Goal: Check status: Check status

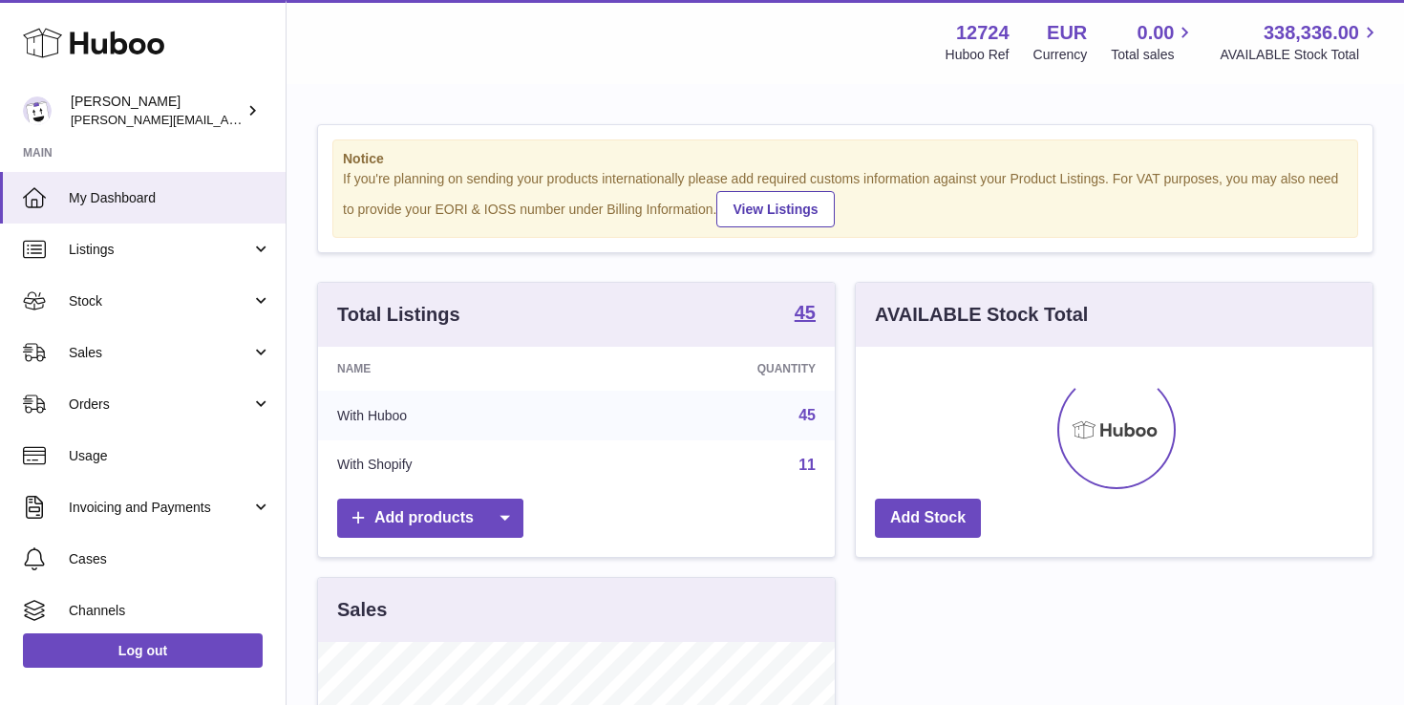
scroll to position [298, 517]
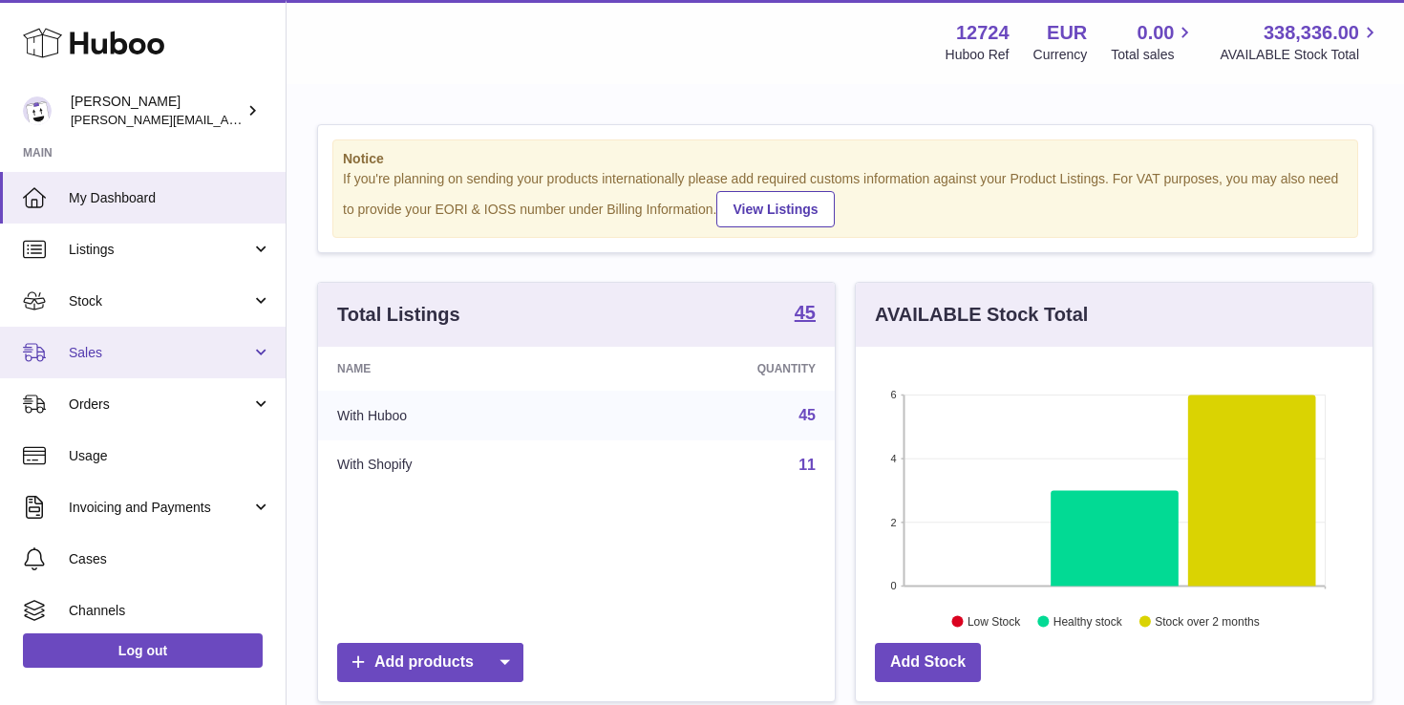
click at [95, 342] on link "Sales" at bounding box center [142, 353] width 285 height 52
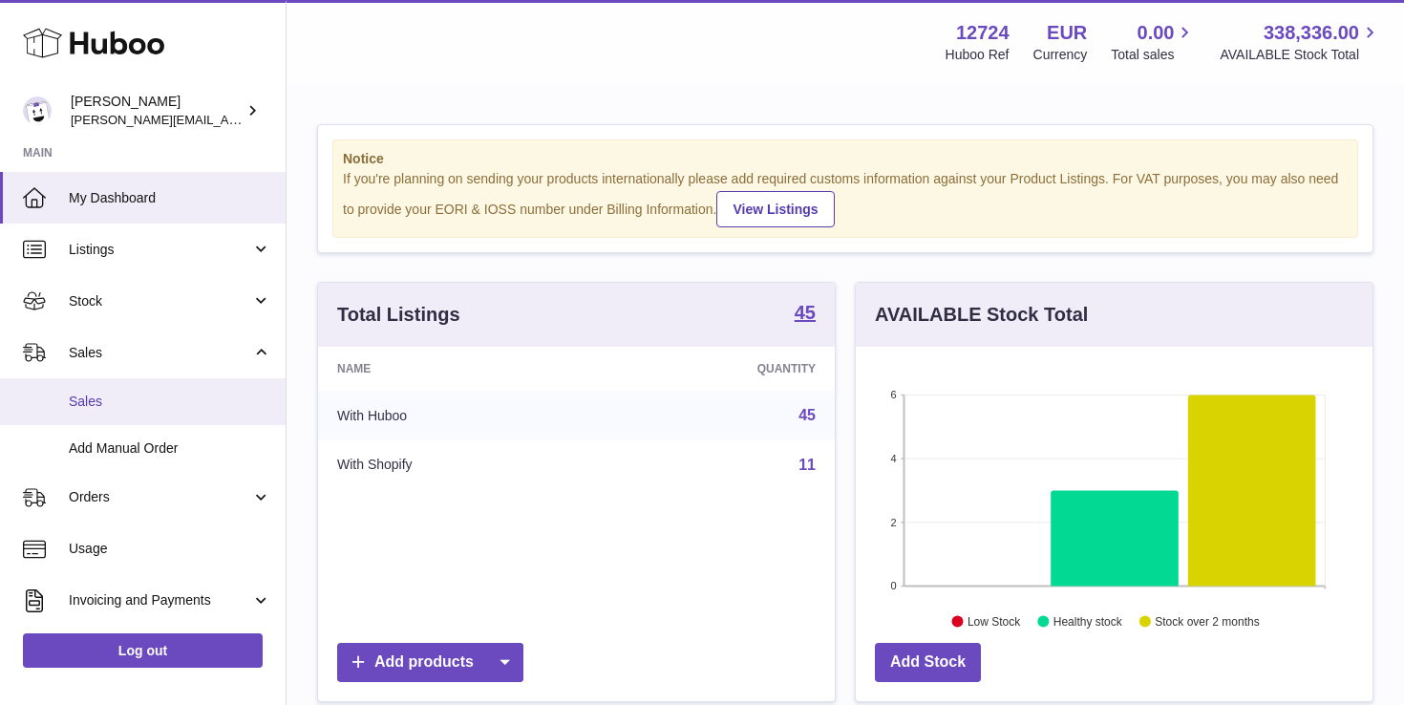
click at [93, 395] on span "Sales" at bounding box center [170, 401] width 202 height 18
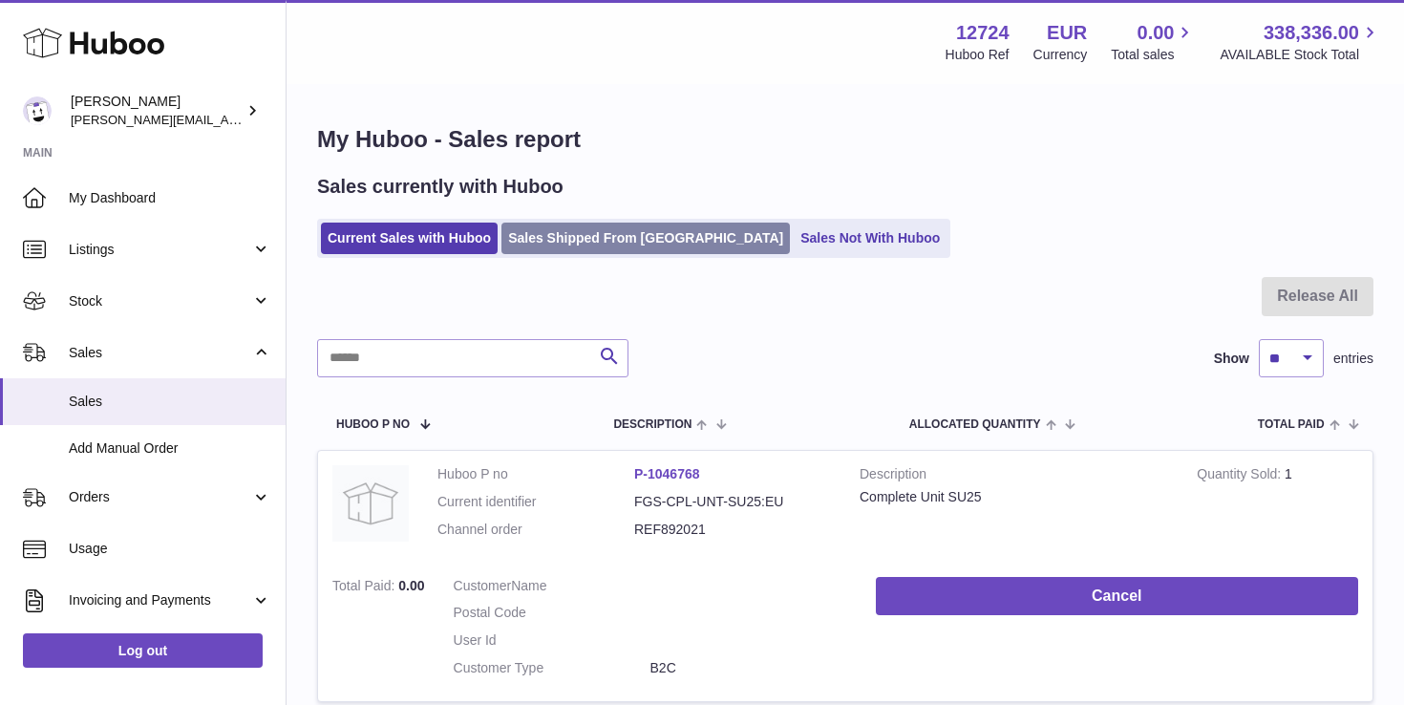
click at [582, 236] on link "Sales Shipped From [GEOGRAPHIC_DATA]" at bounding box center [645, 238] width 288 height 32
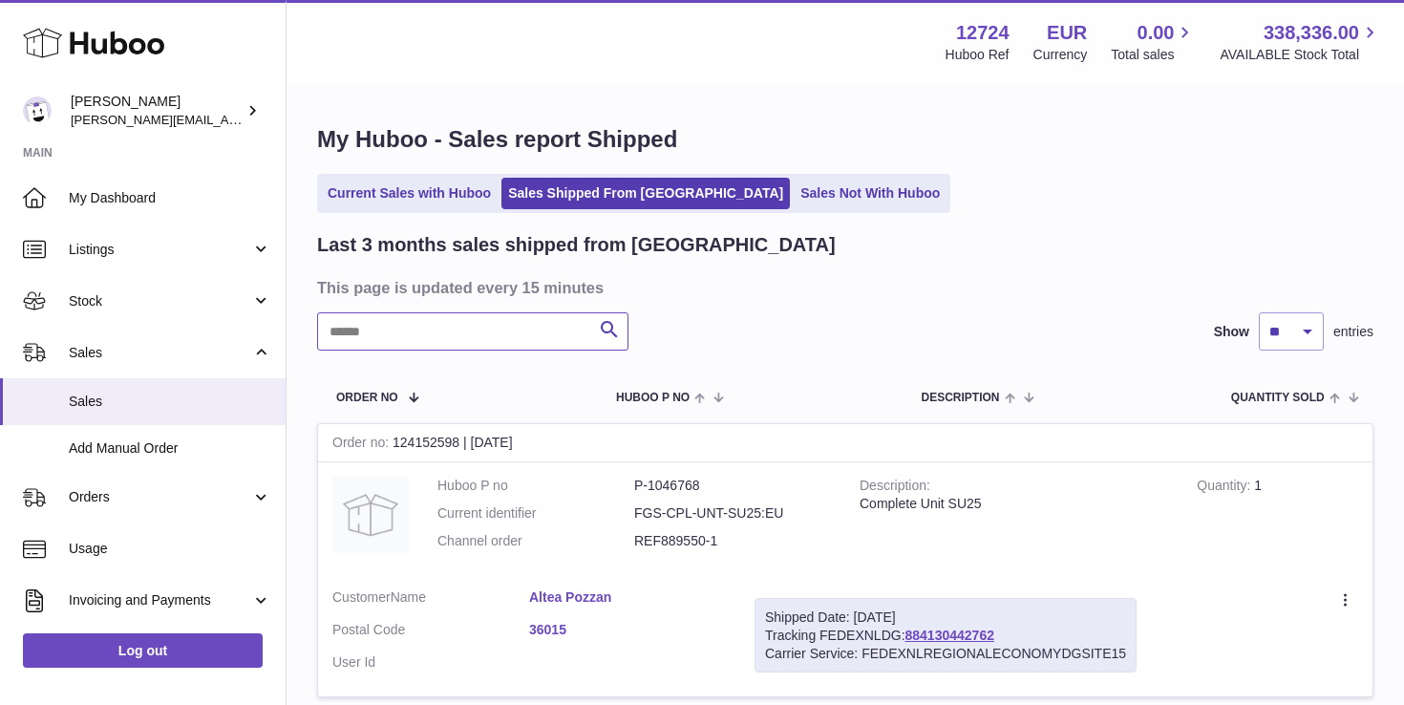
click at [489, 335] on input "text" at bounding box center [472, 331] width 311 height 38
paste input "*********"
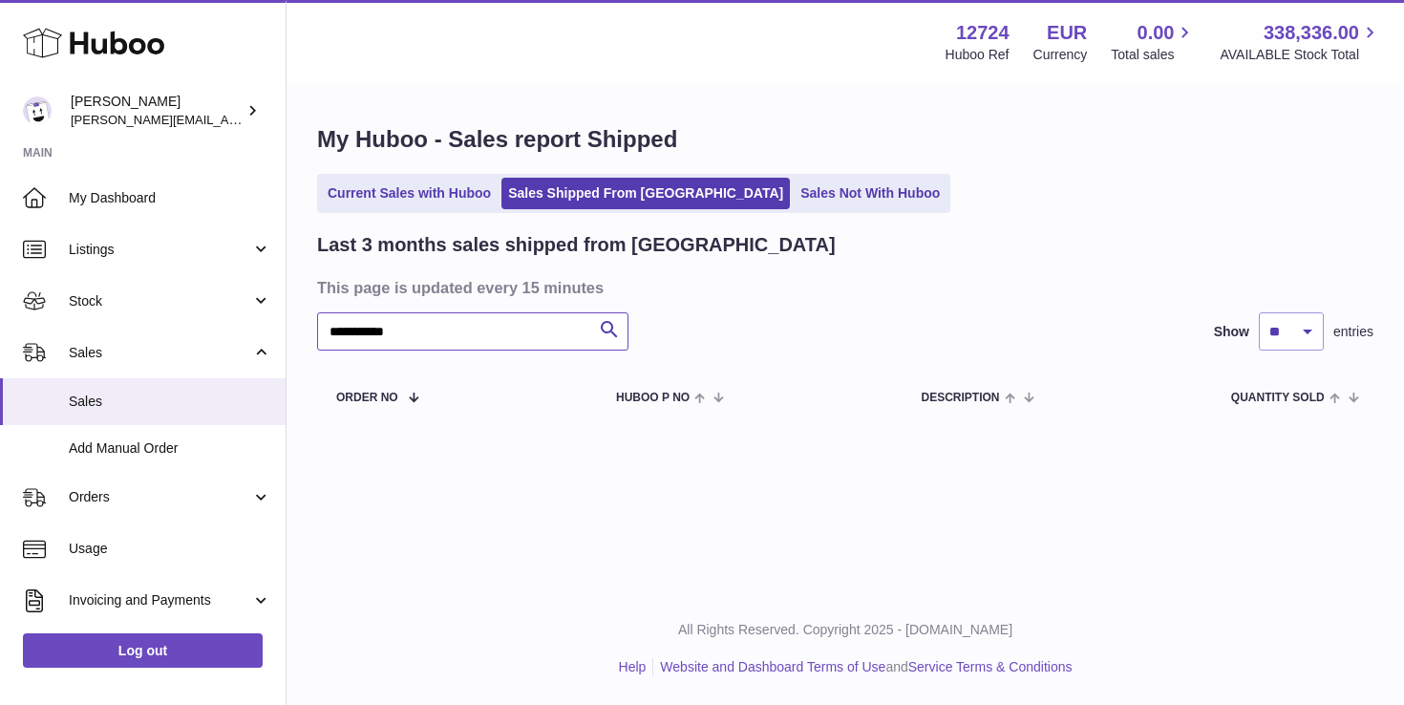
click at [497, 320] on input "**********" at bounding box center [472, 331] width 311 height 38
paste input "text"
type input "**********"
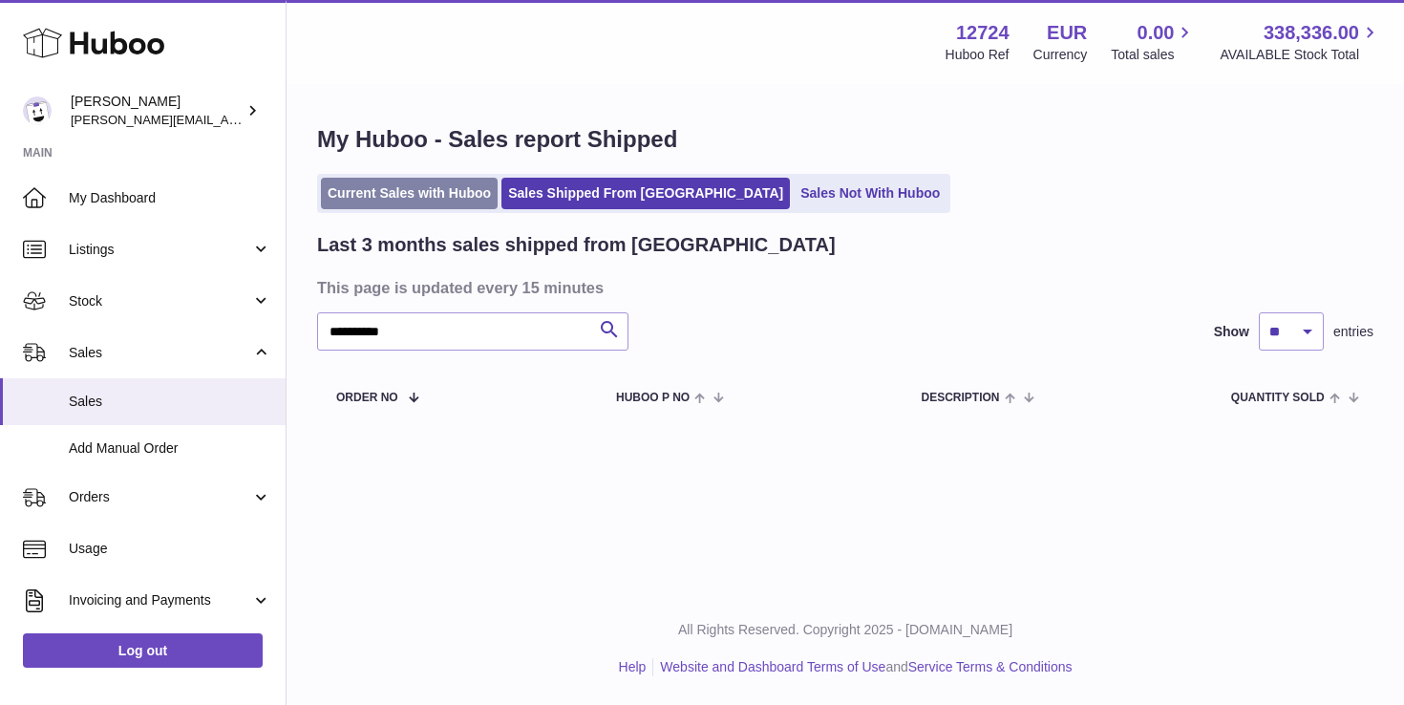
click at [427, 194] on link "Current Sales with Huboo" at bounding box center [409, 194] width 177 height 32
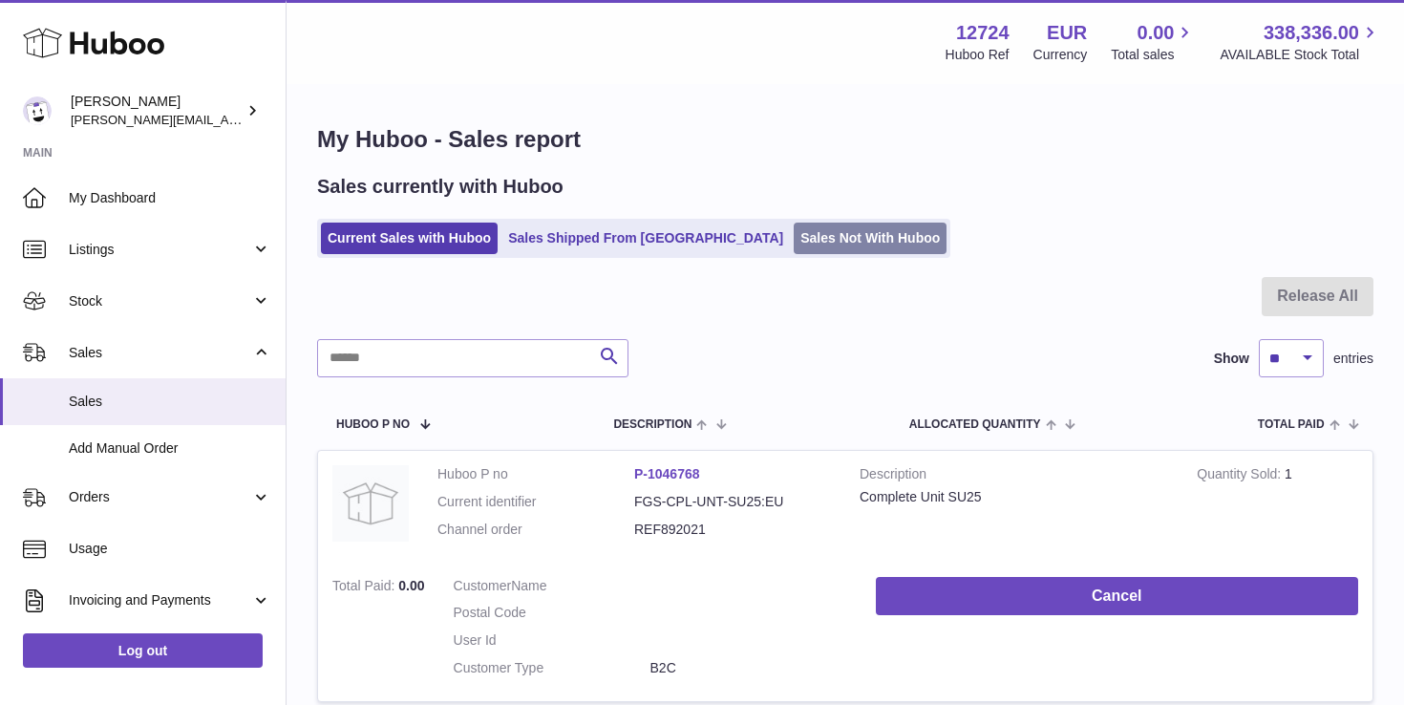
click at [793, 224] on link "Sales Not With Huboo" at bounding box center [869, 238] width 153 height 32
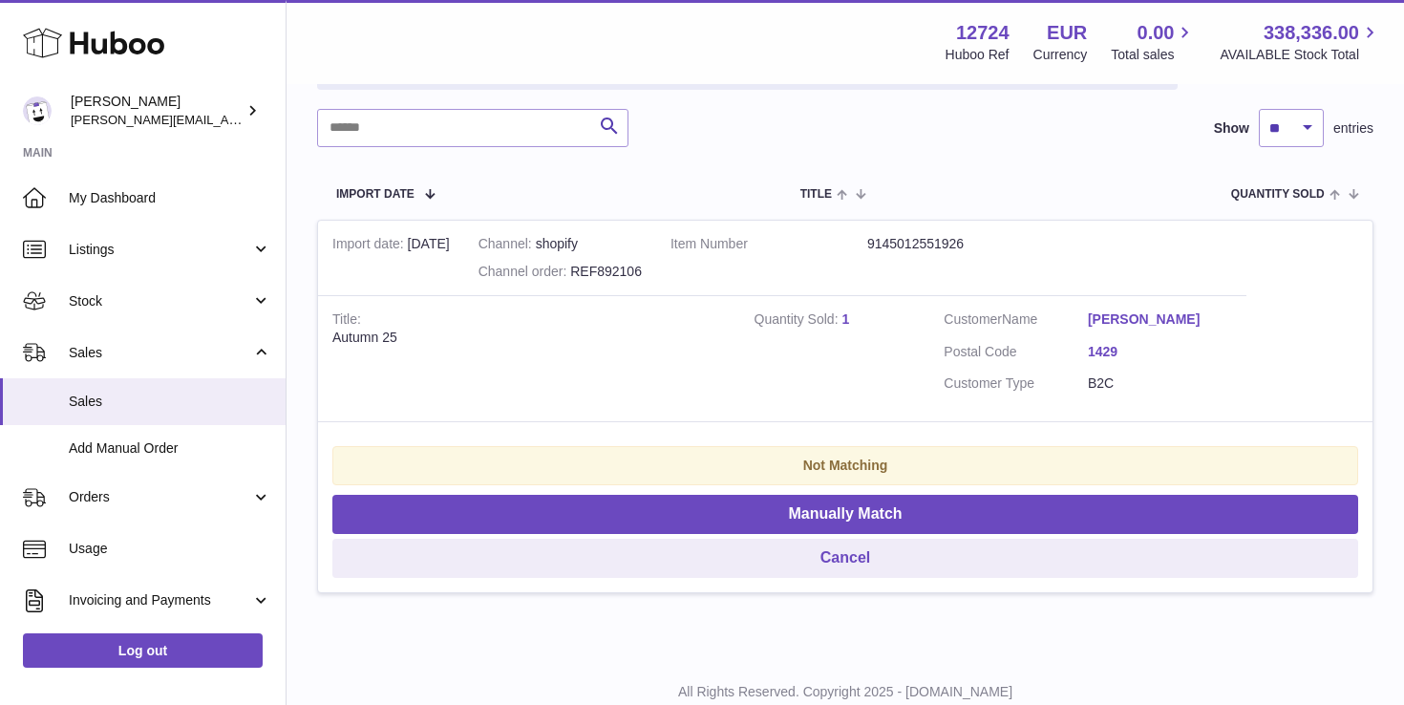
scroll to position [264, 0]
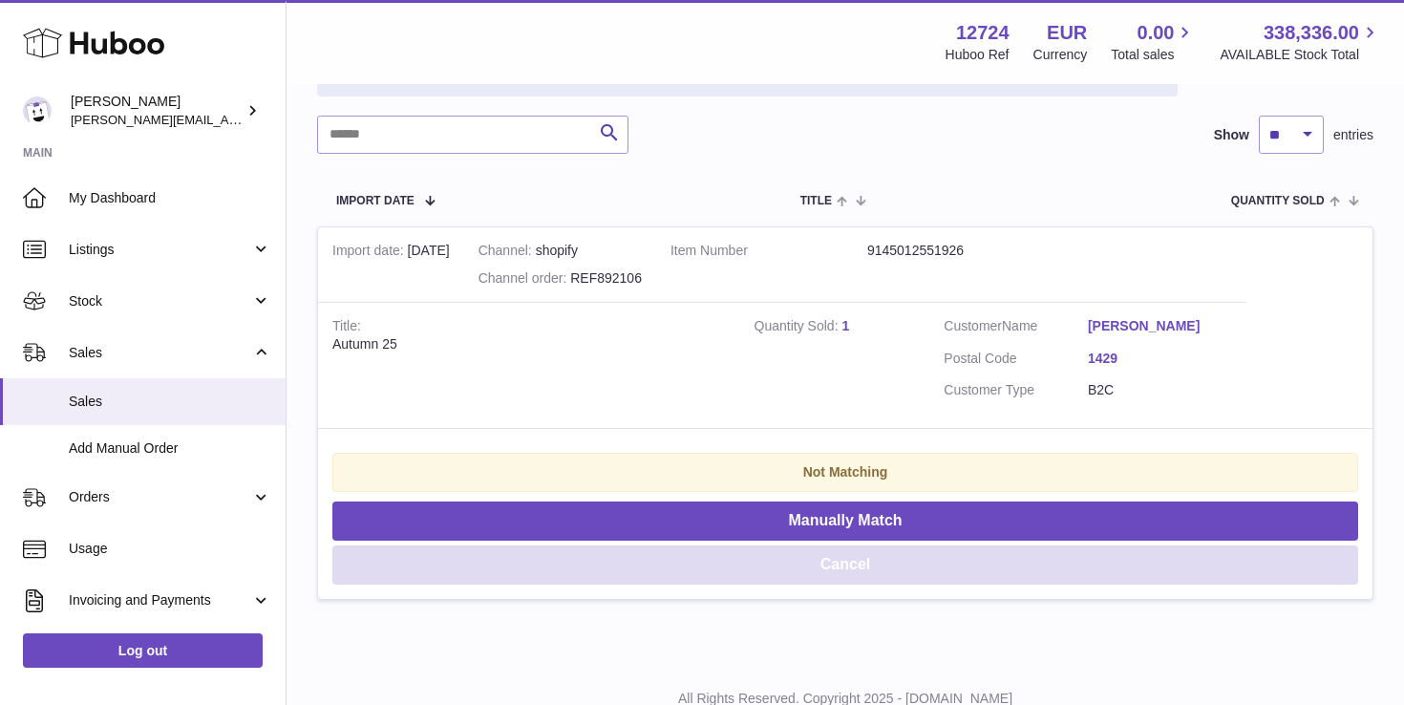
click at [800, 570] on button "Cancel" at bounding box center [845, 564] width 1026 height 39
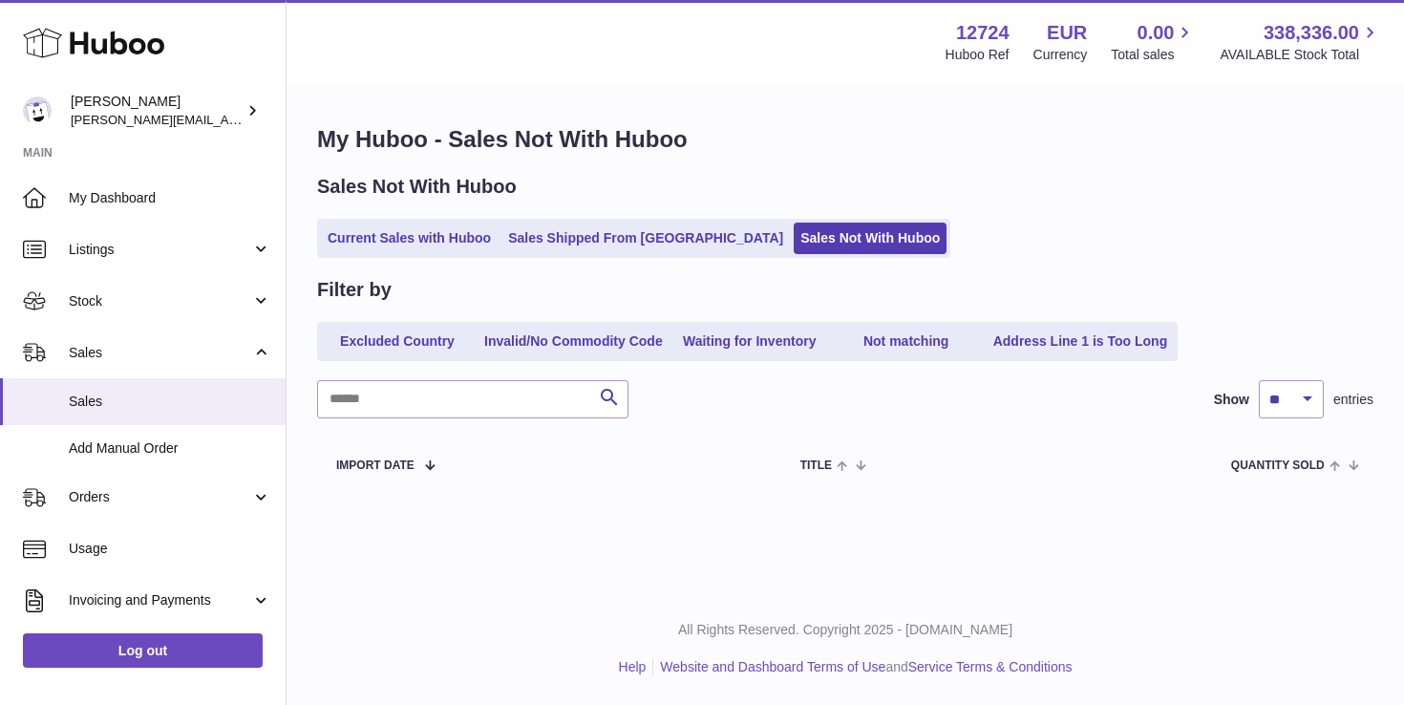
scroll to position [0, 0]
click at [596, 239] on link "Sales Shipped From [GEOGRAPHIC_DATA]" at bounding box center [645, 238] width 288 height 32
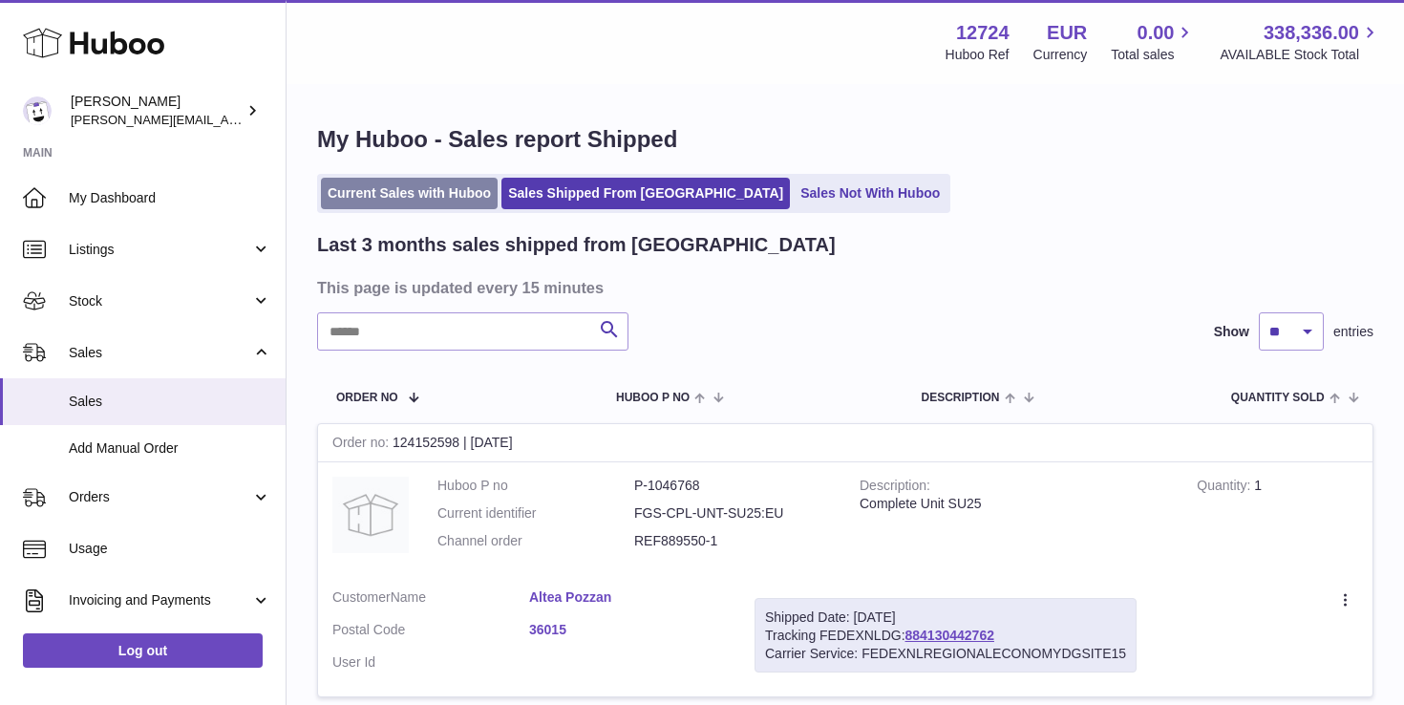
click at [417, 201] on link "Current Sales with Huboo" at bounding box center [409, 194] width 177 height 32
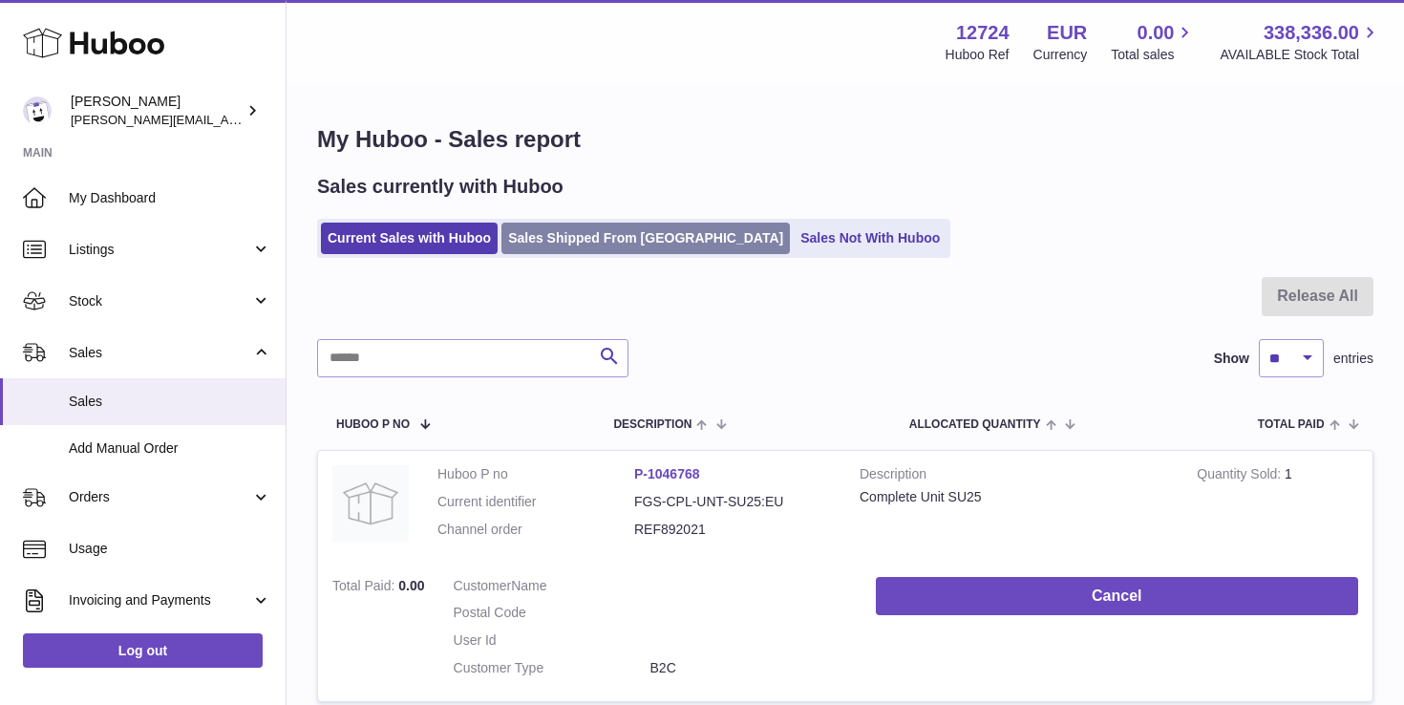
click at [567, 231] on link "Sales Shipped From [GEOGRAPHIC_DATA]" at bounding box center [645, 238] width 288 height 32
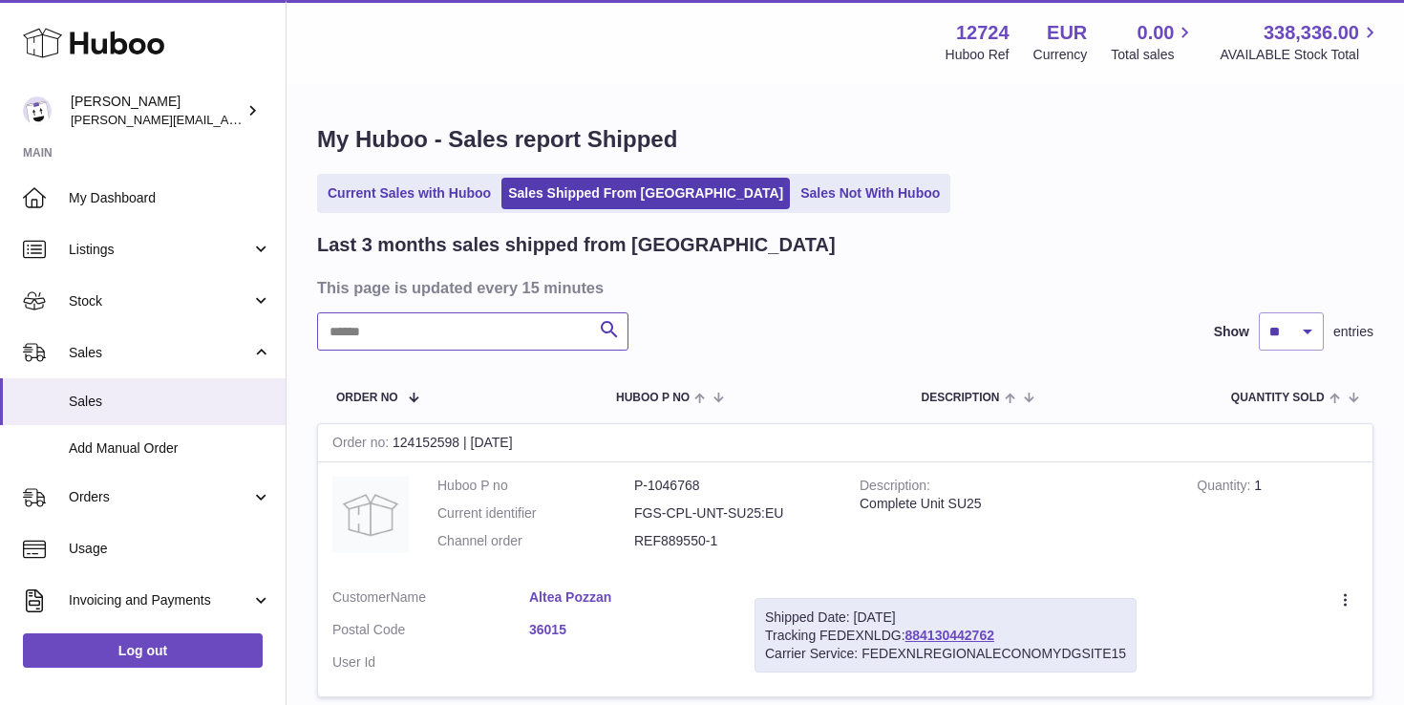
click at [451, 329] on input "text" at bounding box center [472, 331] width 311 height 38
type input "*****"
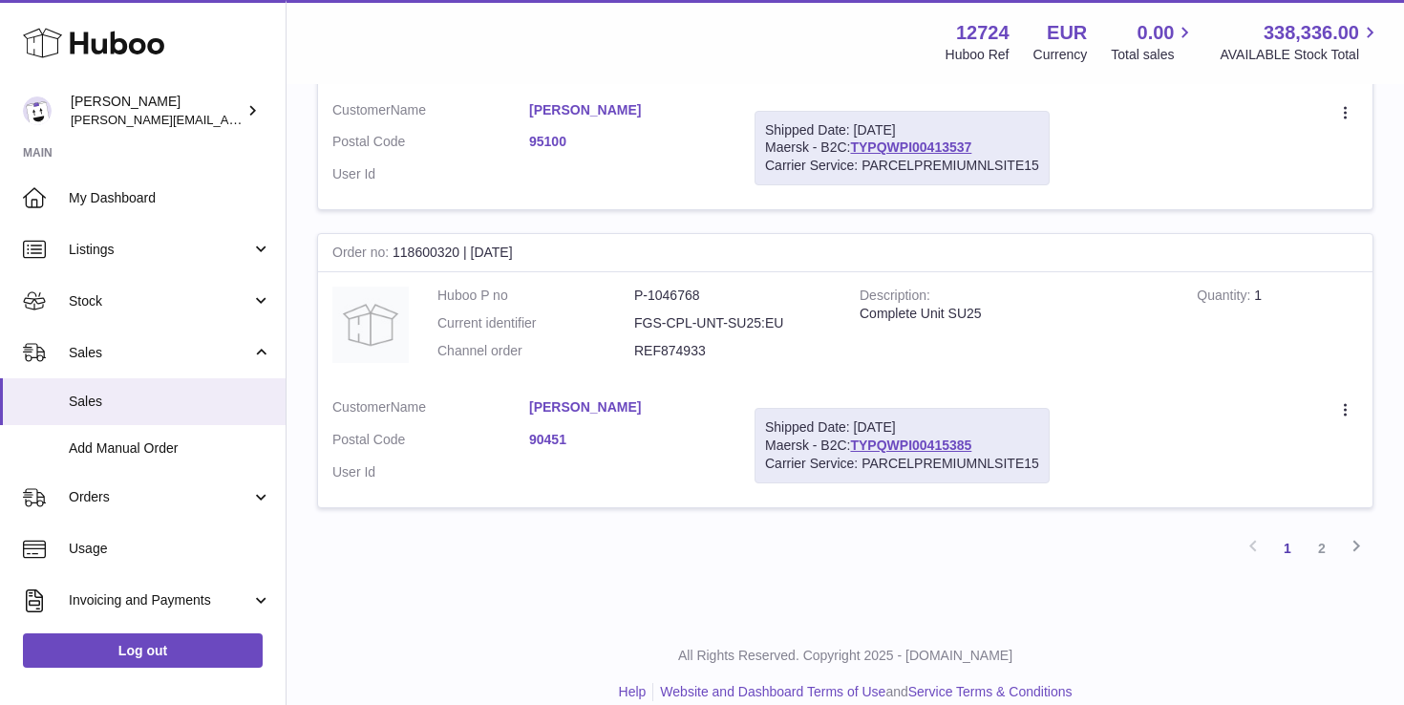
scroll to position [2891, 0]
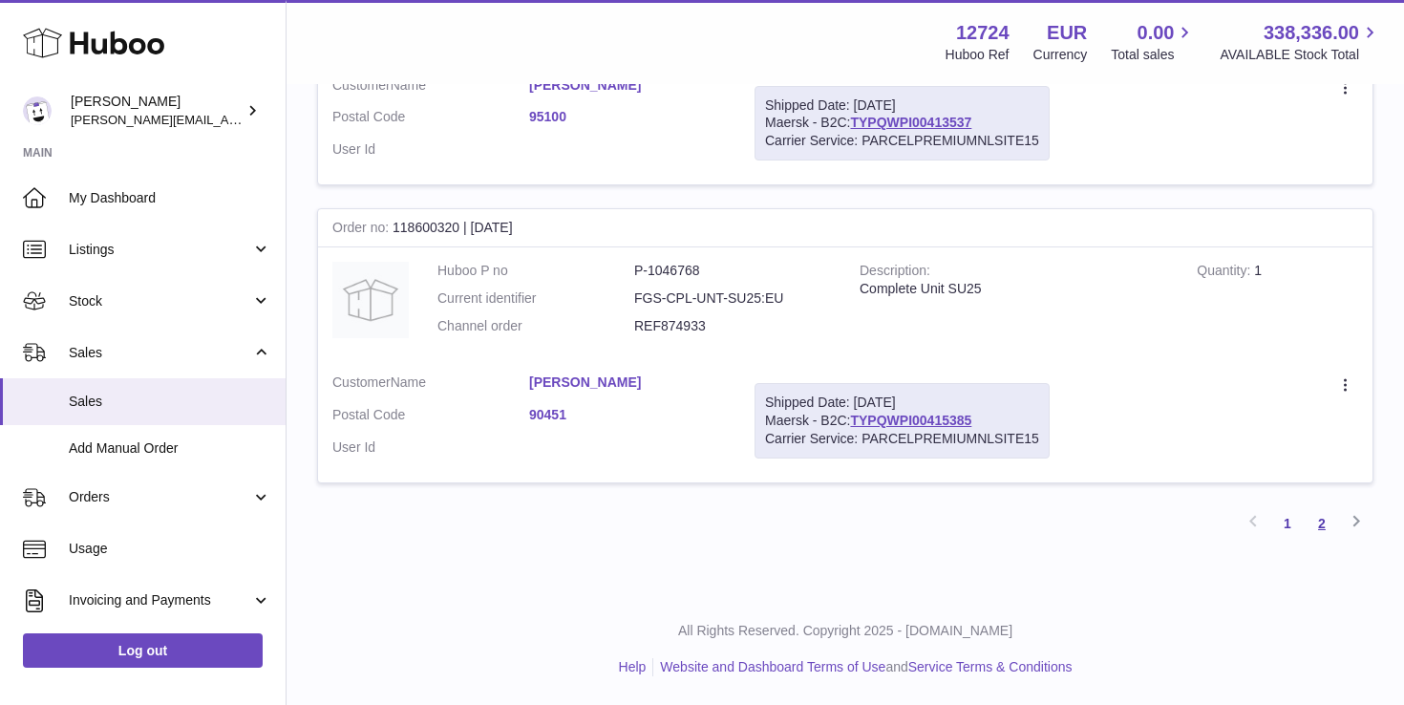
click at [1322, 518] on link "2" at bounding box center [1321, 523] width 34 height 34
